Goal: Task Accomplishment & Management: Use online tool/utility

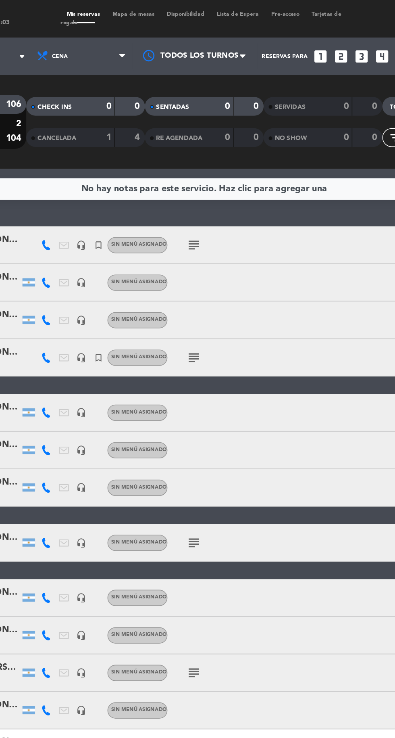
click at [189, 351] on icon "subject" at bounding box center [191, 350] width 10 height 10
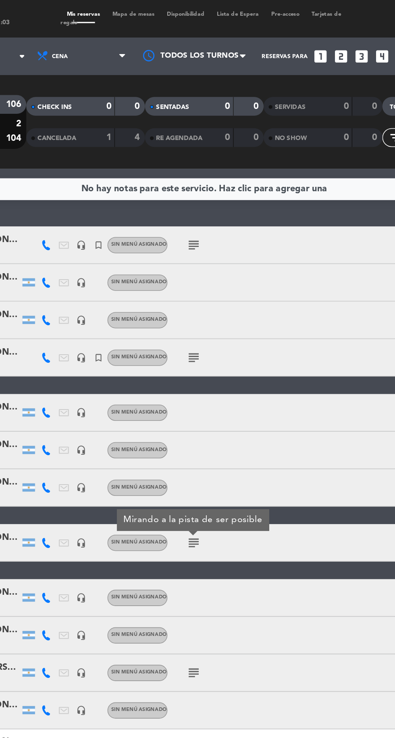
click at [149, 9] on span "Mapa de mesas" at bounding box center [151, 9] width 35 height 4
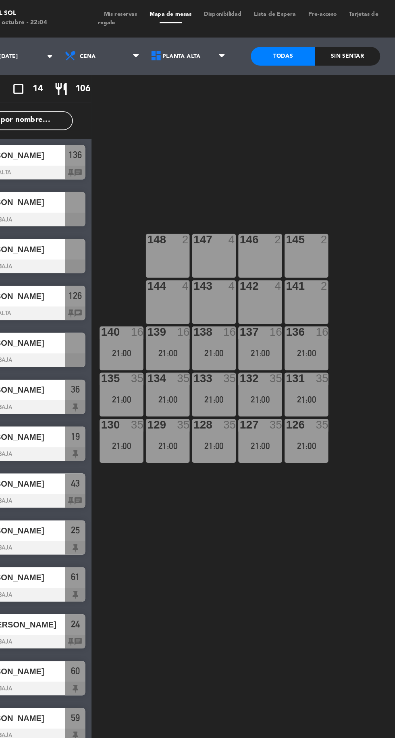
scroll to position [0, 4]
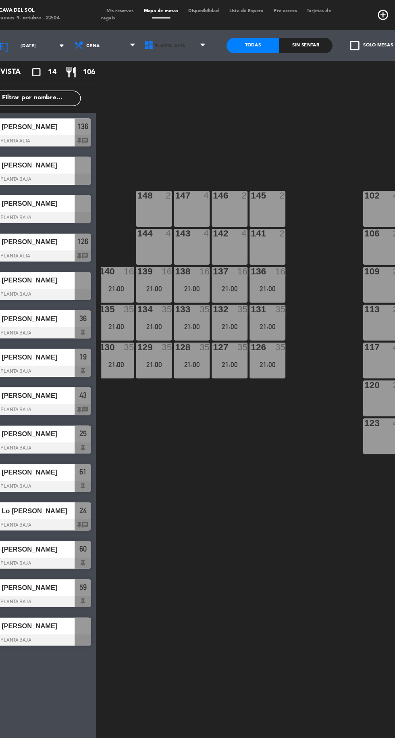
click at [159, 34] on span "Planta Alta" at bounding box center [159, 36] width 25 height 4
click at [159, 80] on ng-component "menu Cava del Sol [DATE] 9. octubre - 22:04 Mis reservas Mapa de mesas Disponib…" at bounding box center [197, 368] width 395 height 736
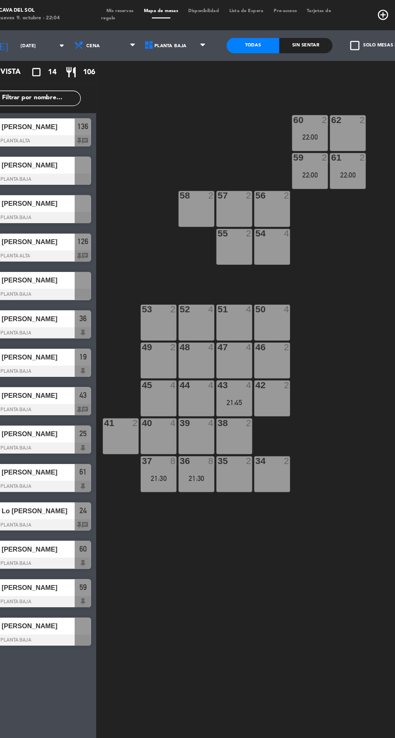
scroll to position [0, 2]
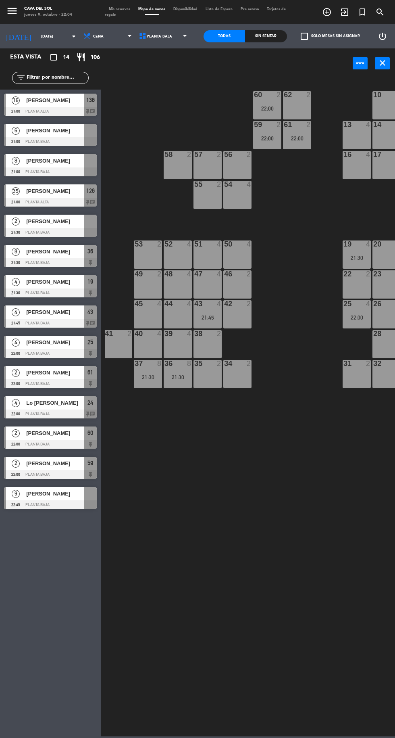
click at [43, 137] on div at bounding box center [50, 141] width 93 height 9
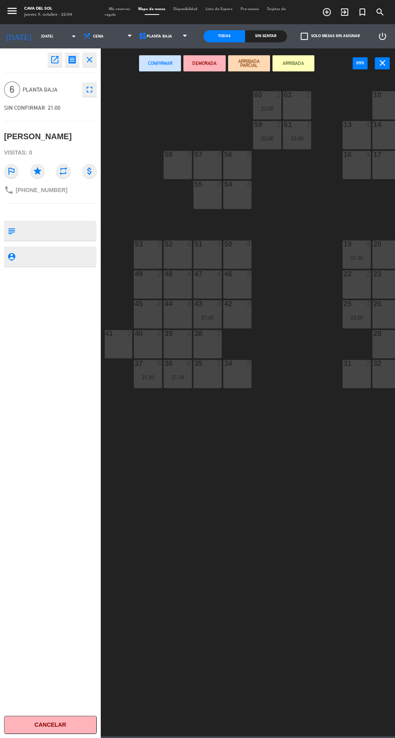
click at [240, 259] on div "50 4" at bounding box center [237, 254] width 28 height 28
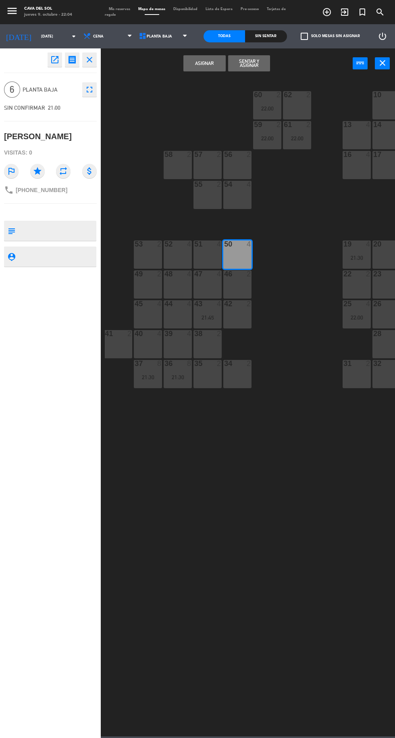
click at [205, 244] on div at bounding box center [207, 243] width 13 height 7
click at [205, 67] on button "Asignar" at bounding box center [205, 63] width 42 height 16
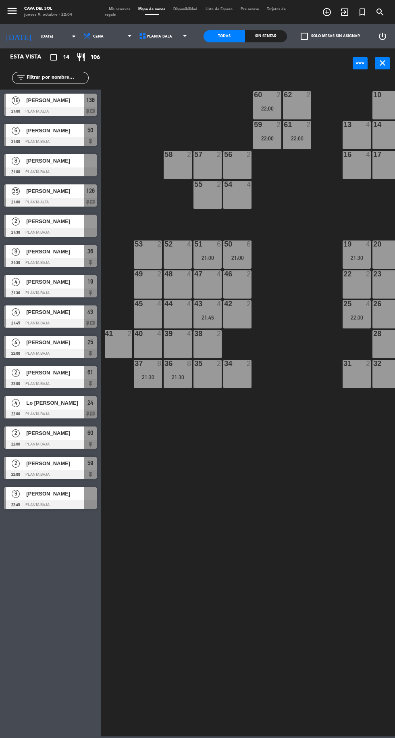
scroll to position [0, 11]
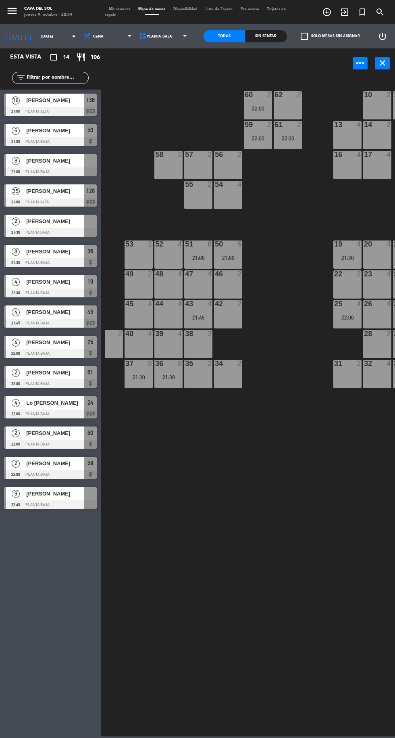
click at [42, 170] on div at bounding box center [50, 171] width 93 height 9
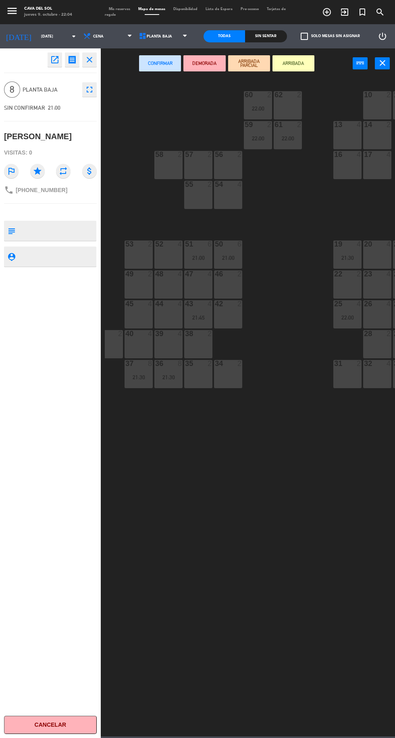
click at [342, 167] on div "16 4" at bounding box center [348, 165] width 28 height 28
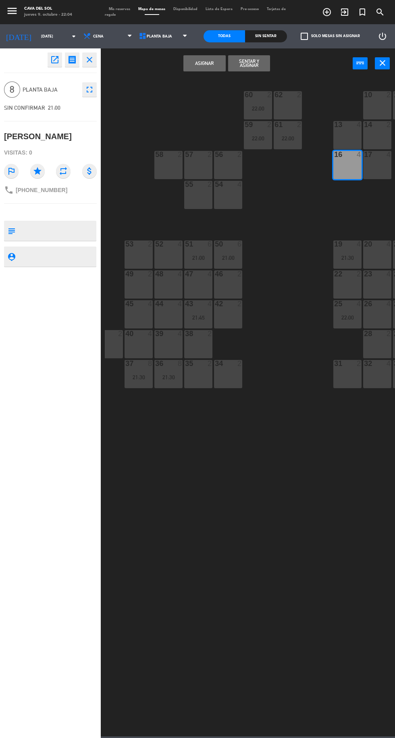
click at [379, 163] on div "17 4" at bounding box center [377, 165] width 28 height 28
click at [205, 63] on button "Asignar" at bounding box center [205, 63] width 42 height 16
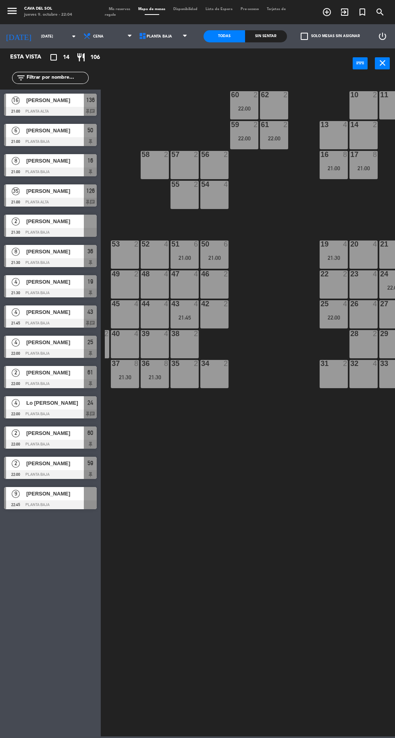
scroll to position [0, 0]
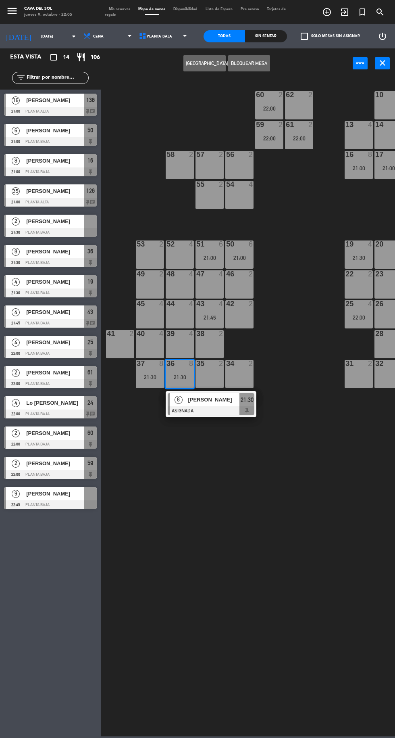
click at [186, 286] on div "48 4" at bounding box center [180, 284] width 28 height 28
click at [159, 294] on div "49 2" at bounding box center [150, 284] width 28 height 28
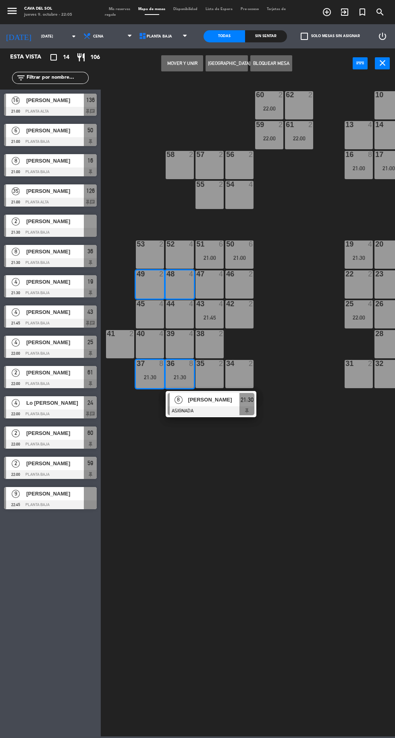
click at [181, 63] on button "Mover y Unir" at bounding box center [182, 63] width 42 height 16
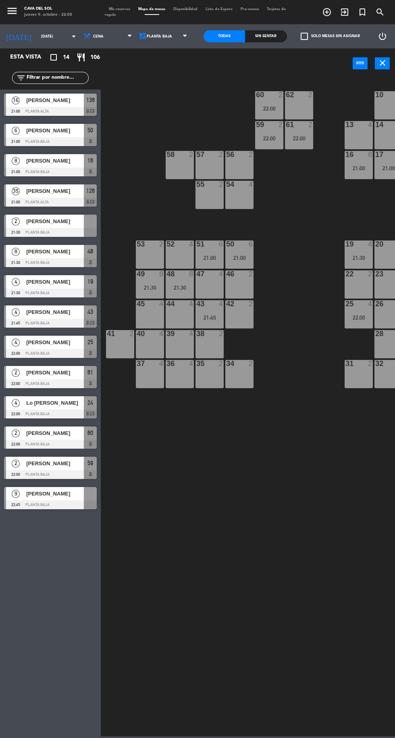
click at [48, 505] on div at bounding box center [50, 504] width 93 height 9
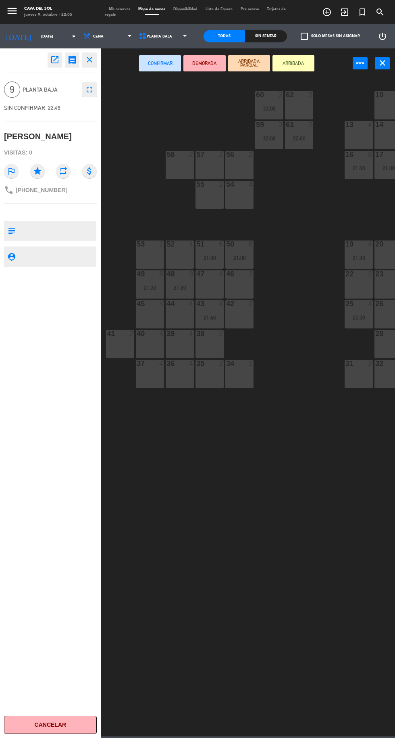
click at [208, 372] on div "35 2" at bounding box center [210, 374] width 28 height 28
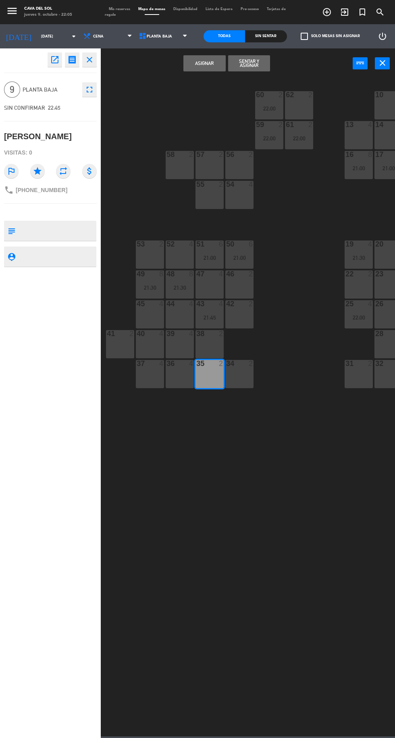
click at [183, 372] on div "36 4" at bounding box center [180, 374] width 28 height 28
click at [146, 372] on div "37 4" at bounding box center [150, 374] width 28 height 28
click at [205, 63] on button "Asignar" at bounding box center [205, 63] width 42 height 16
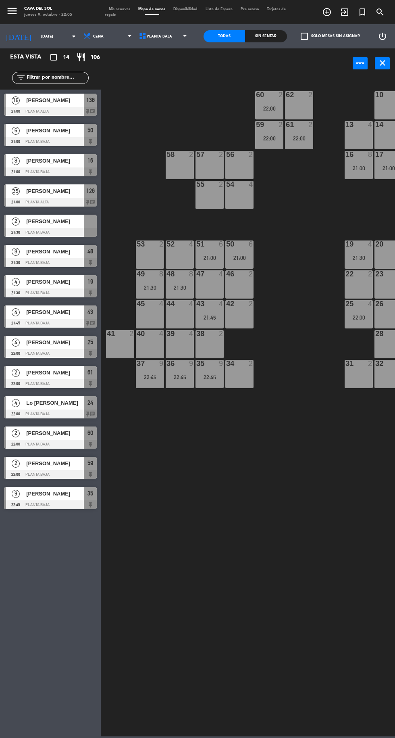
scroll to position [0, 73]
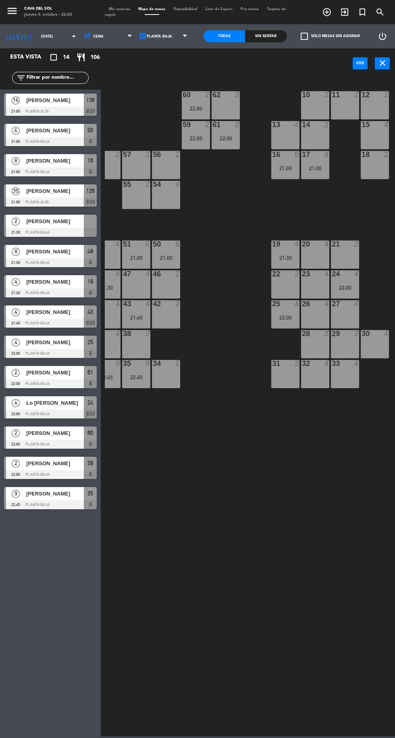
click at [46, 231] on div at bounding box center [50, 232] width 93 height 9
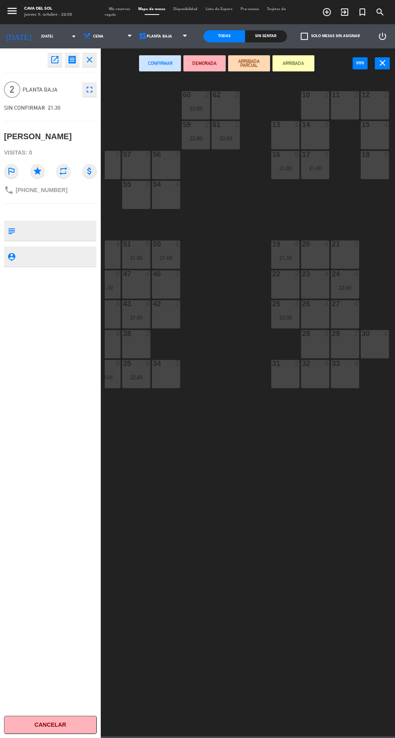
click at [379, 347] on div "30 4" at bounding box center [375, 344] width 28 height 28
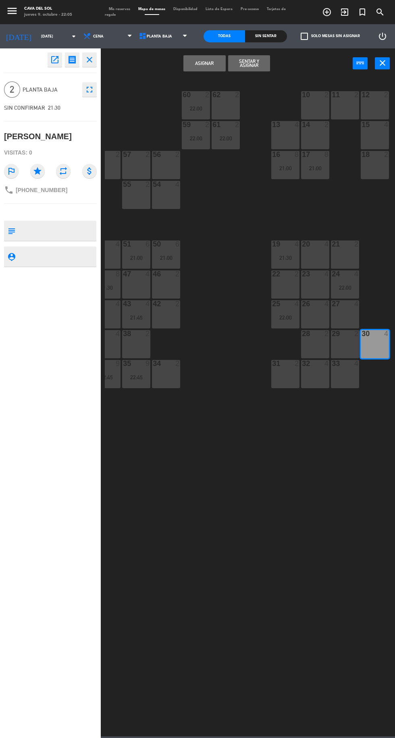
click at [201, 69] on button "Asignar" at bounding box center [205, 63] width 42 height 16
